Goal: Task Accomplishment & Management: Manage account settings

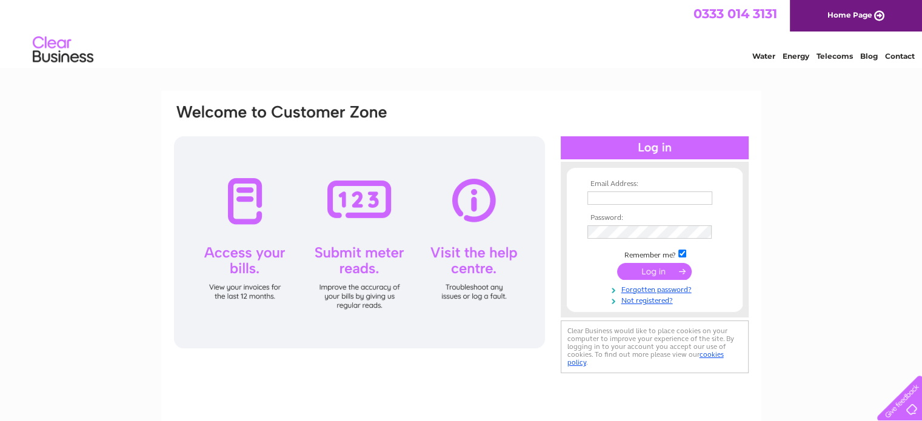
type input "[EMAIL_ADDRESS][DOMAIN_NAME]"
click at [645, 273] on input "submit" at bounding box center [654, 271] width 75 height 17
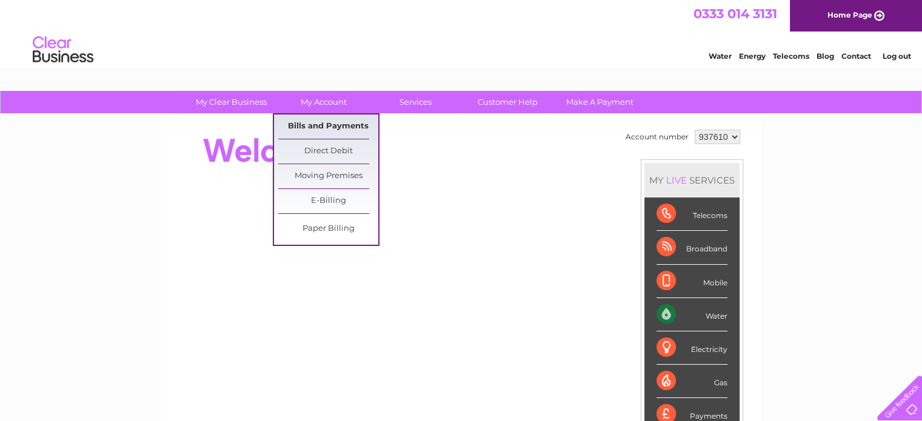
click at [323, 123] on link "Bills and Payments" at bounding box center [328, 127] width 100 height 24
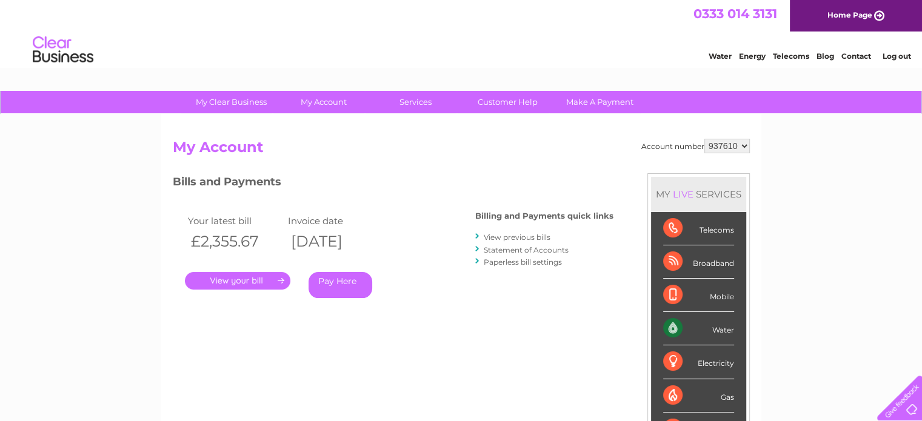
click at [236, 283] on link "." at bounding box center [237, 281] width 105 height 18
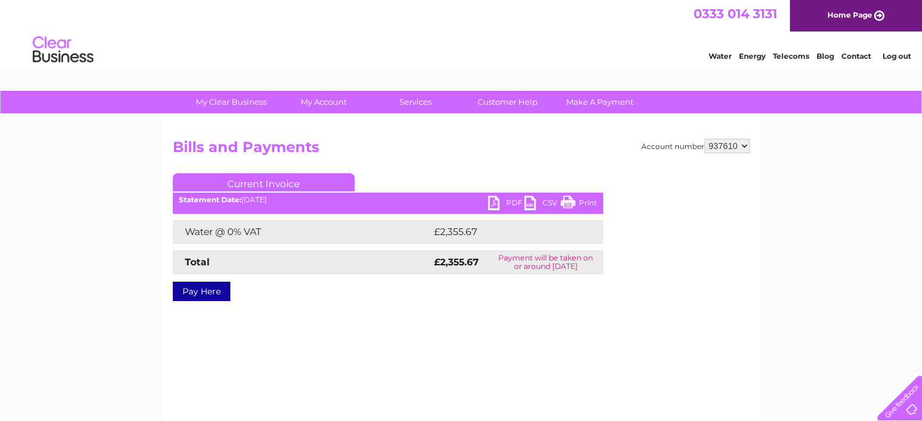
click at [502, 202] on link "PDF" at bounding box center [506, 205] width 36 height 18
